Goal: Task Accomplishment & Management: Use online tool/utility

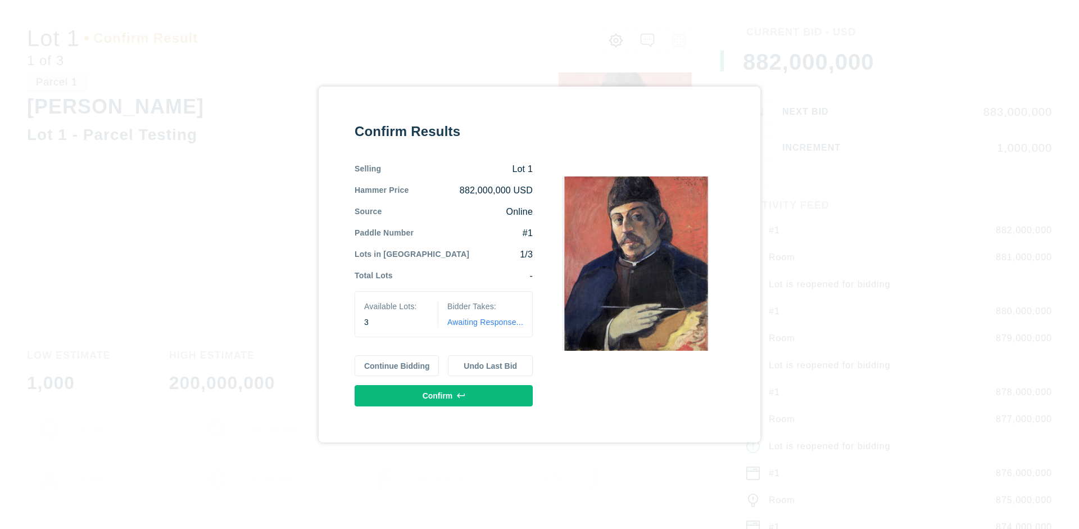
click at [397, 365] on button "Continue Bidding" at bounding box center [397, 365] width 85 height 21
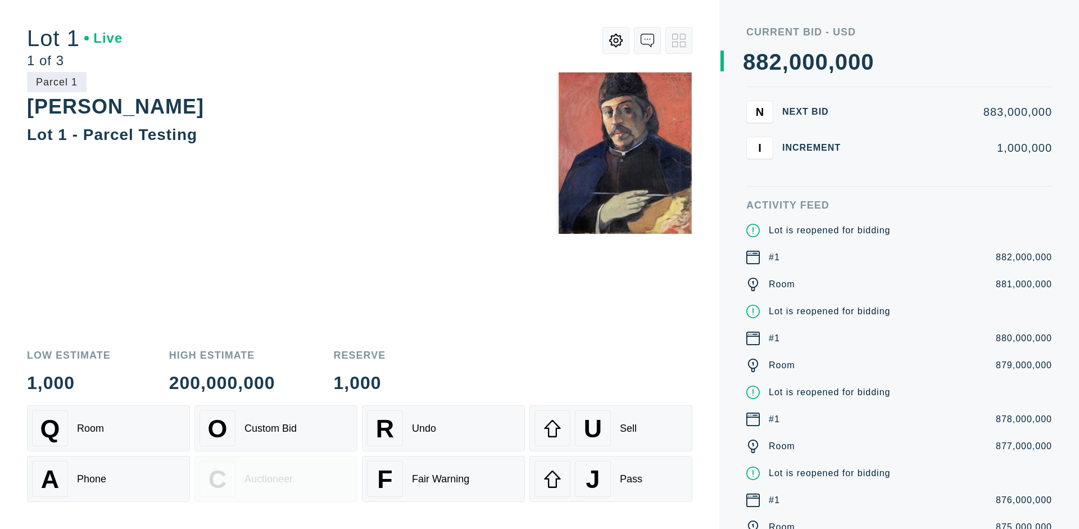
click at [109, 428] on div "Q Room" at bounding box center [108, 428] width 153 height 36
